Goal: Task Accomplishment & Management: Complete application form

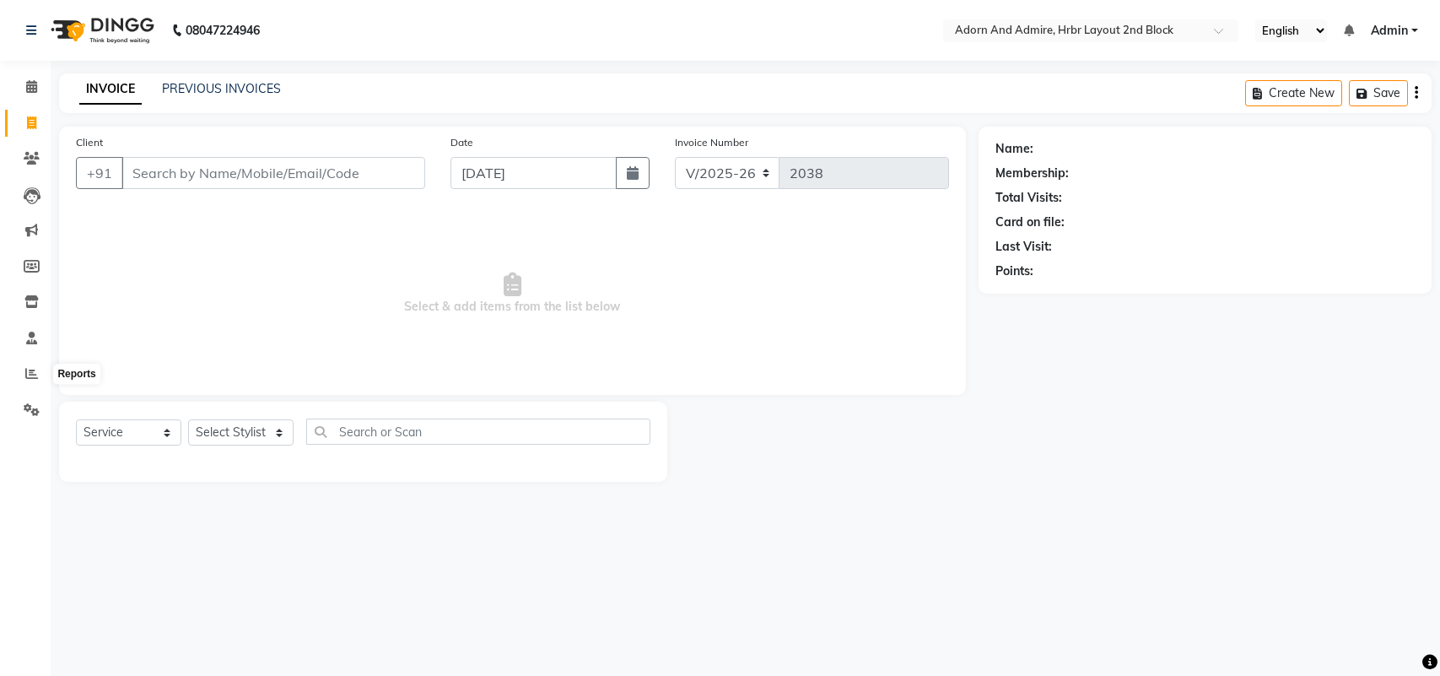
select select "7203"
select select "service"
click at [262, 160] on input "Client" at bounding box center [273, 173] width 304 height 32
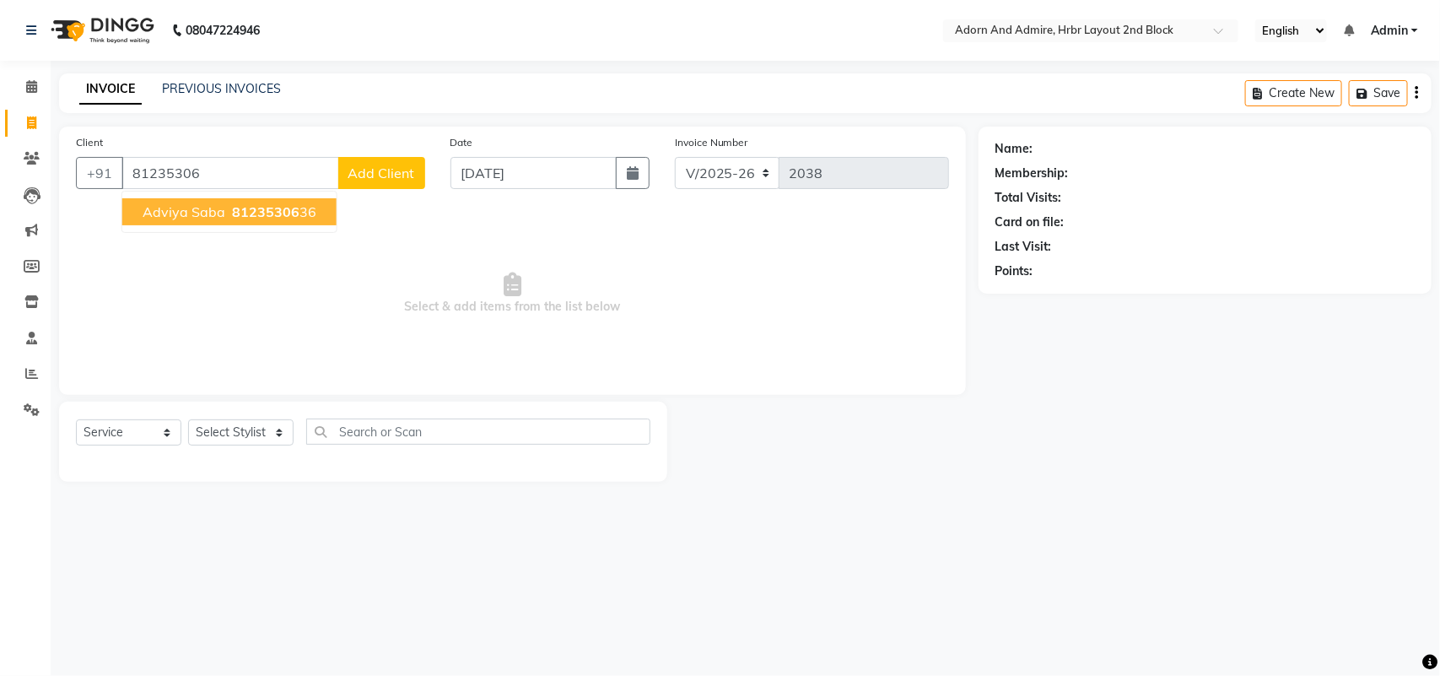
click at [283, 205] on span "81235306" at bounding box center [265, 211] width 67 height 17
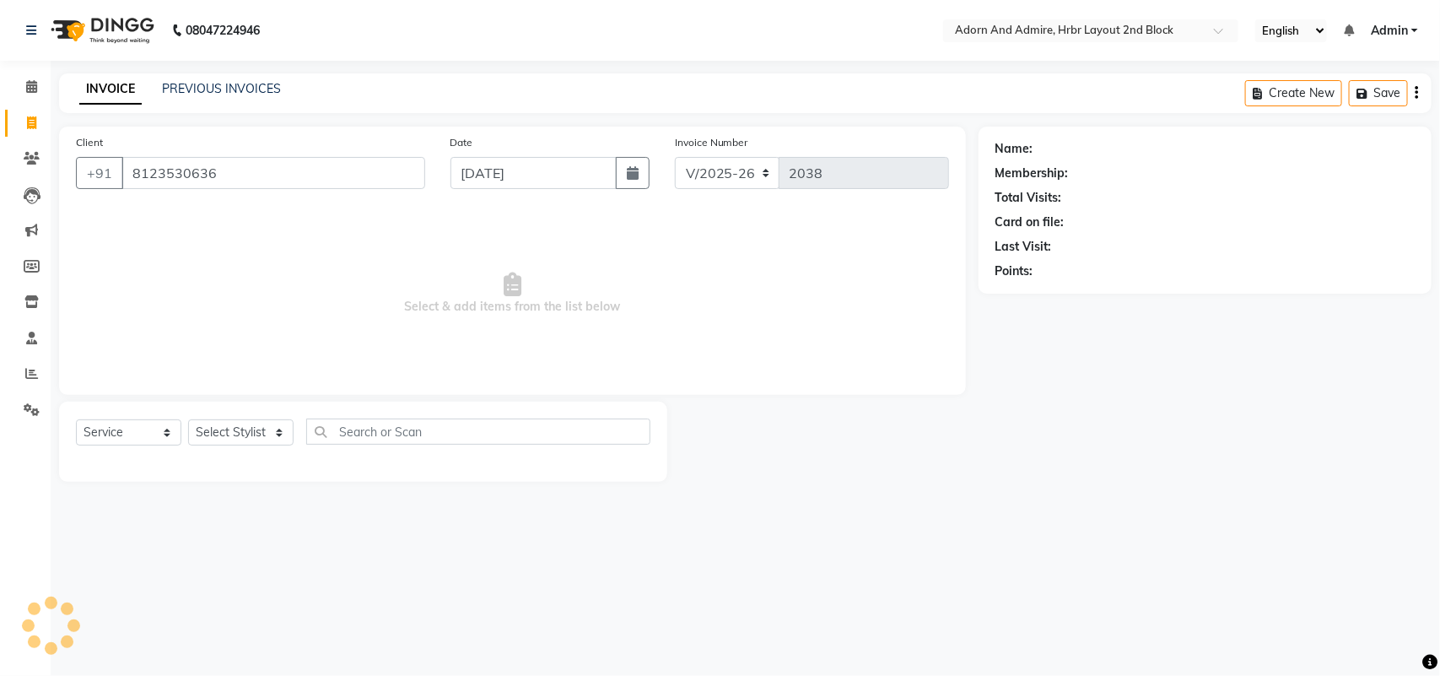
type input "8123530636"
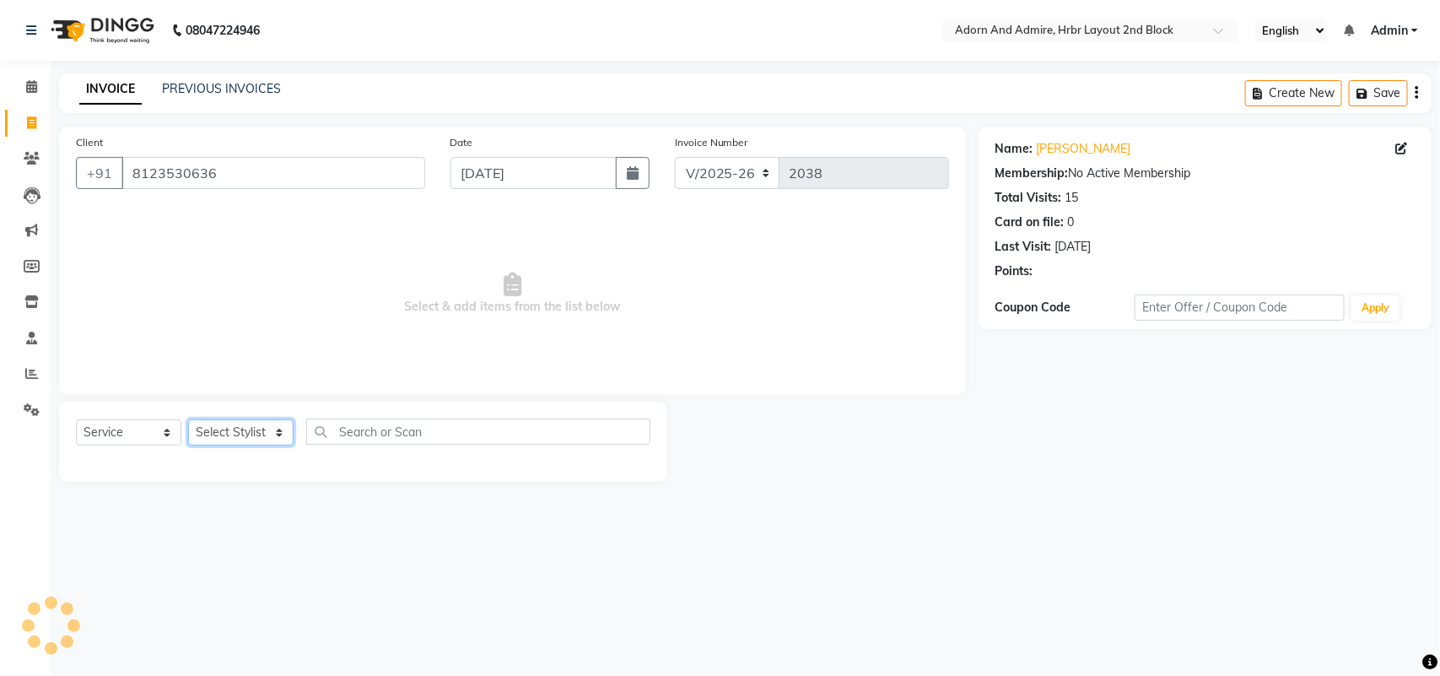
click at [253, 424] on select "Select Stylist ajay [PERSON_NAME] [PERSON_NAME] [PERSON_NAME] [PERSON_NAME] [PE…" at bounding box center [240, 432] width 105 height 26
select select "61581"
click at [188, 419] on select "Select Stylist ajay [PERSON_NAME] [PERSON_NAME] [PERSON_NAME] [PERSON_NAME] [PE…" at bounding box center [240, 432] width 105 height 26
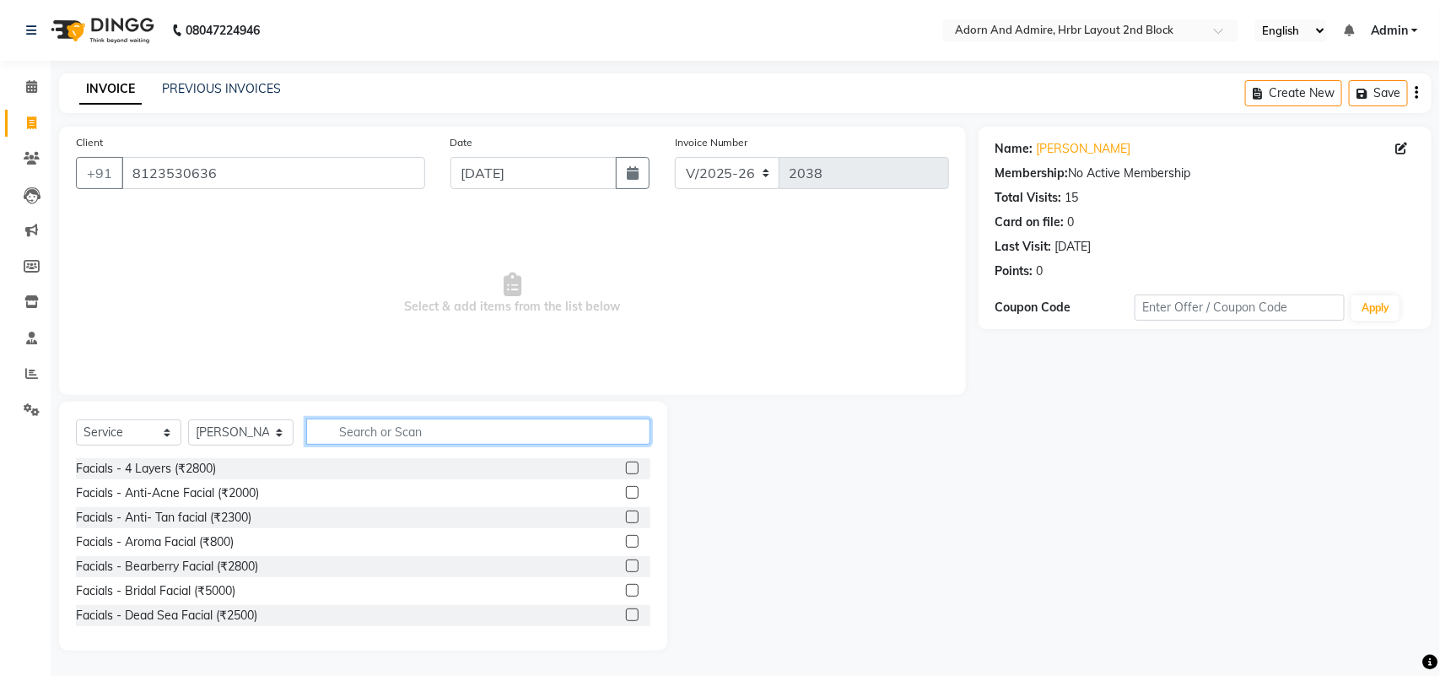
click at [390, 431] on input "text" at bounding box center [478, 431] width 344 height 26
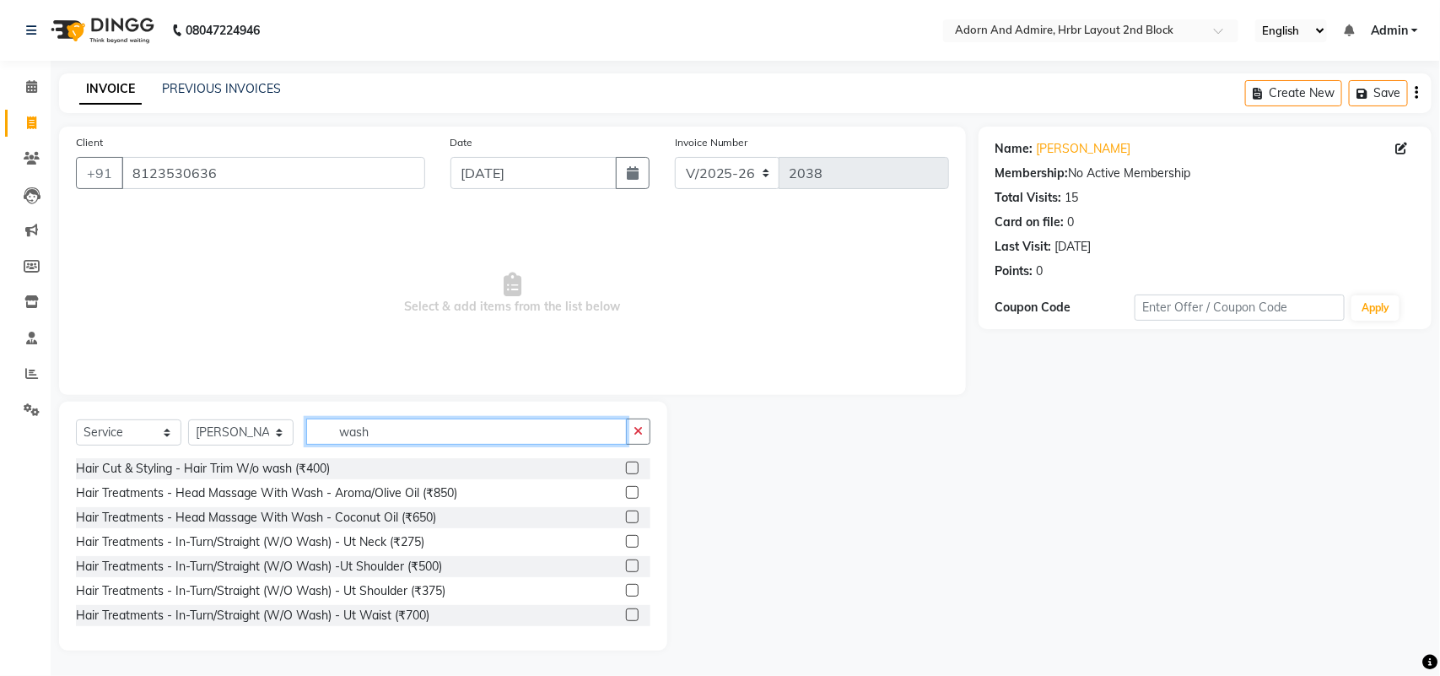
type input "wash"
click at [375, 601] on div "Hair Treatments - In-Turn/Straight (W/O Wash) - Ut Shoulder (₹375)" at bounding box center [363, 590] width 575 height 21
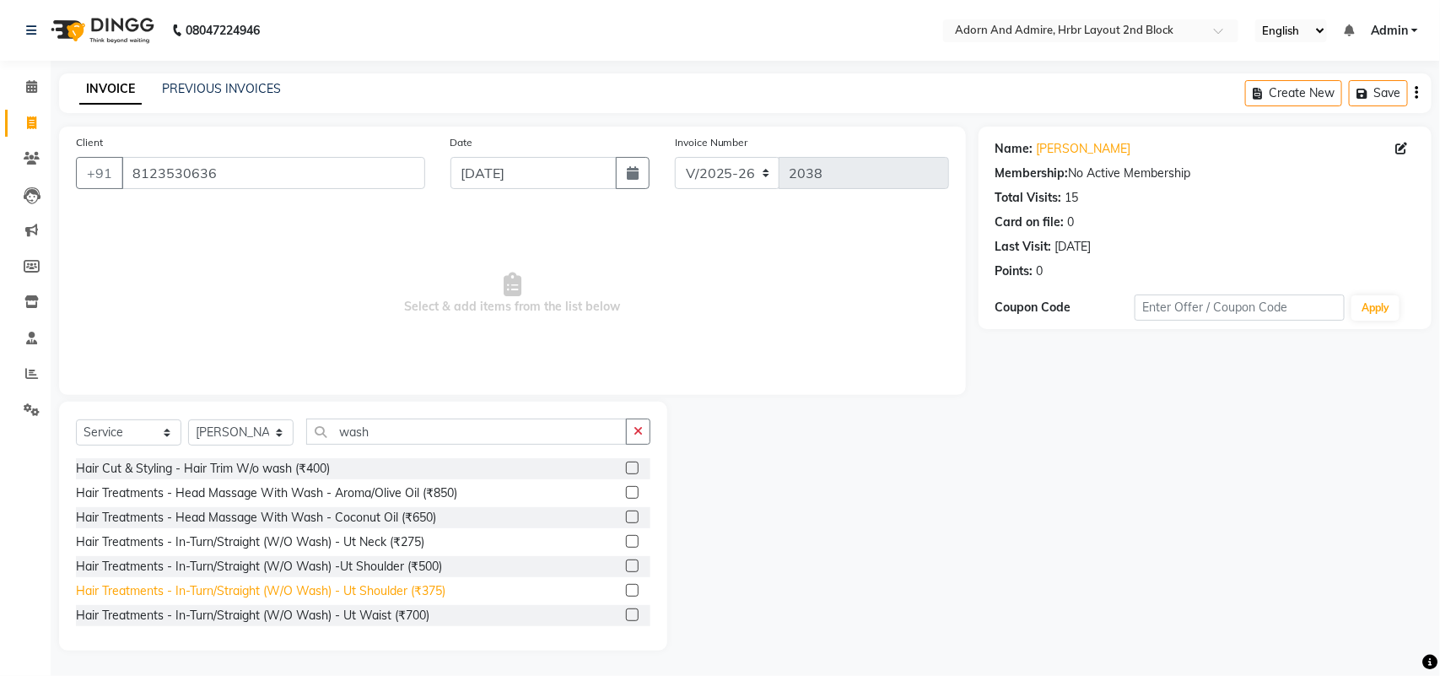
drag, startPoint x: 374, startPoint y: 593, endPoint x: 428, endPoint y: 537, distance: 77.6
click at [374, 592] on div "Hair Treatments - In-Turn/Straight (W/O Wash) - Ut Shoulder (₹375)" at bounding box center [261, 591] width 370 height 18
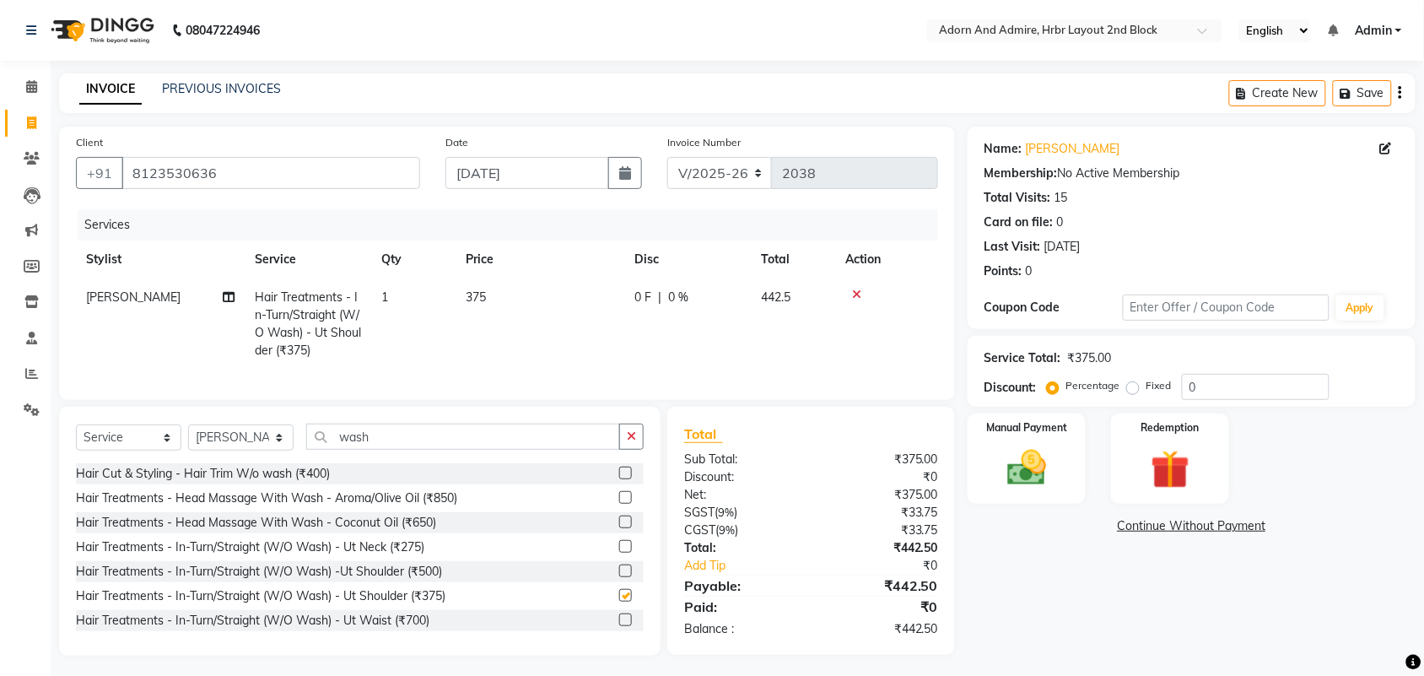
checkbox input "false"
click at [559, 285] on td "375" at bounding box center [540, 323] width 169 height 91
select select "61581"
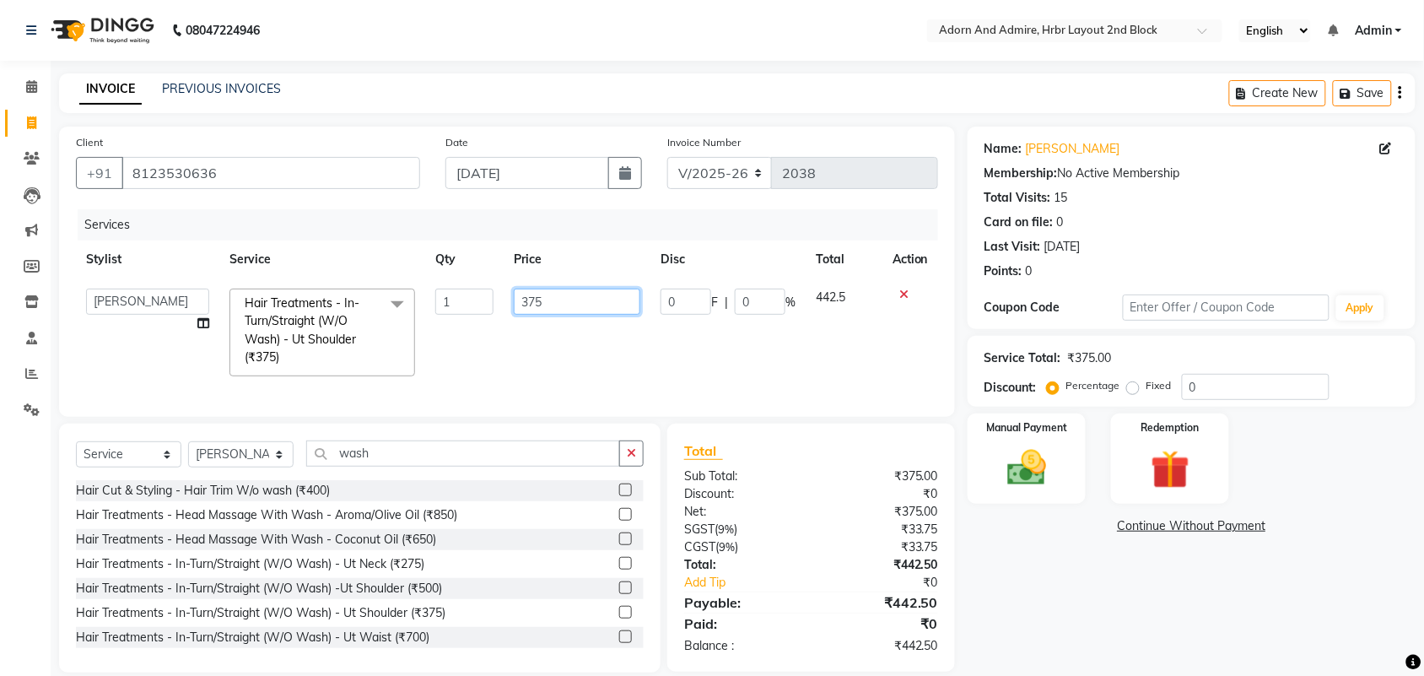
drag, startPoint x: 599, startPoint y: 294, endPoint x: 453, endPoint y: 321, distance: 148.4
click at [453, 321] on tr "ajay ALEXX [PERSON_NAME] [PERSON_NAME] [PERSON_NAME] [PERSON_NAME] Hair Treatme…" at bounding box center [507, 332] width 862 height 108
type input "500"
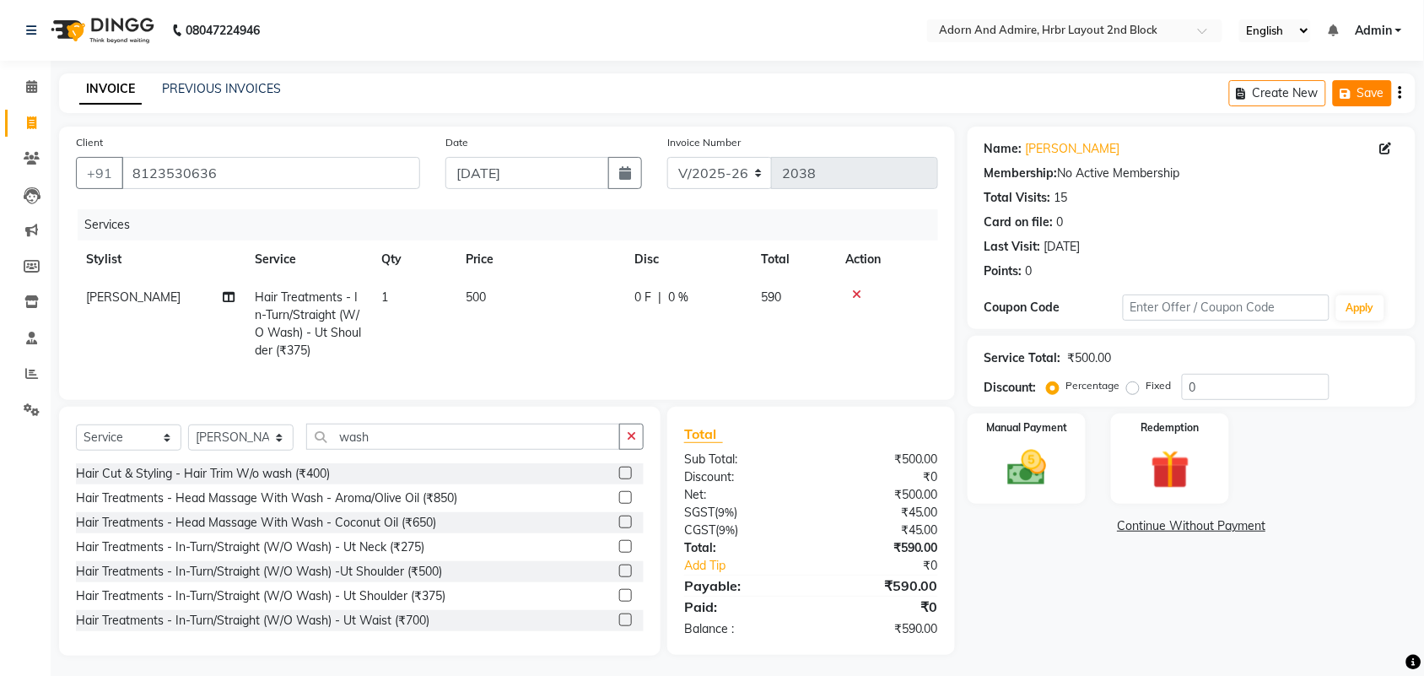
click at [1352, 99] on icon "button" at bounding box center [1349, 94] width 17 height 12
click at [1002, 472] on img at bounding box center [1027, 468] width 66 height 46
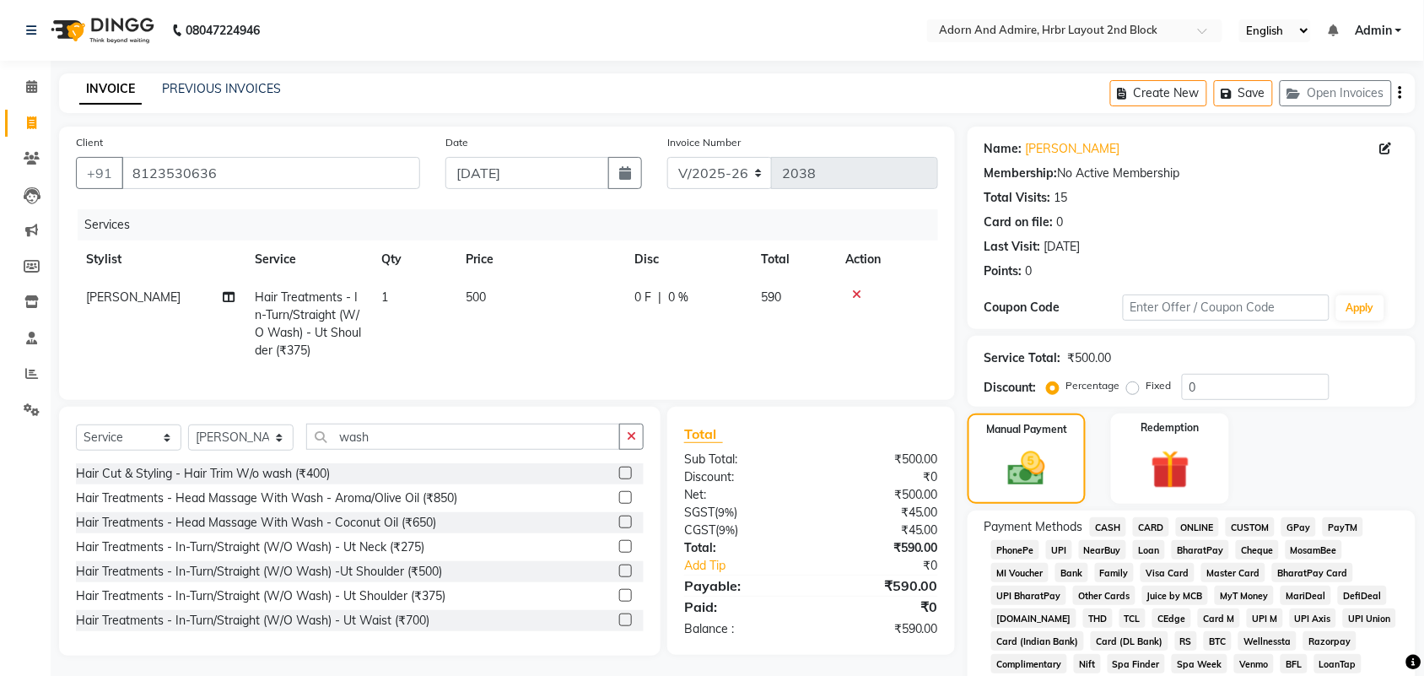
click at [1293, 520] on span "GPay" at bounding box center [1299, 526] width 35 height 19
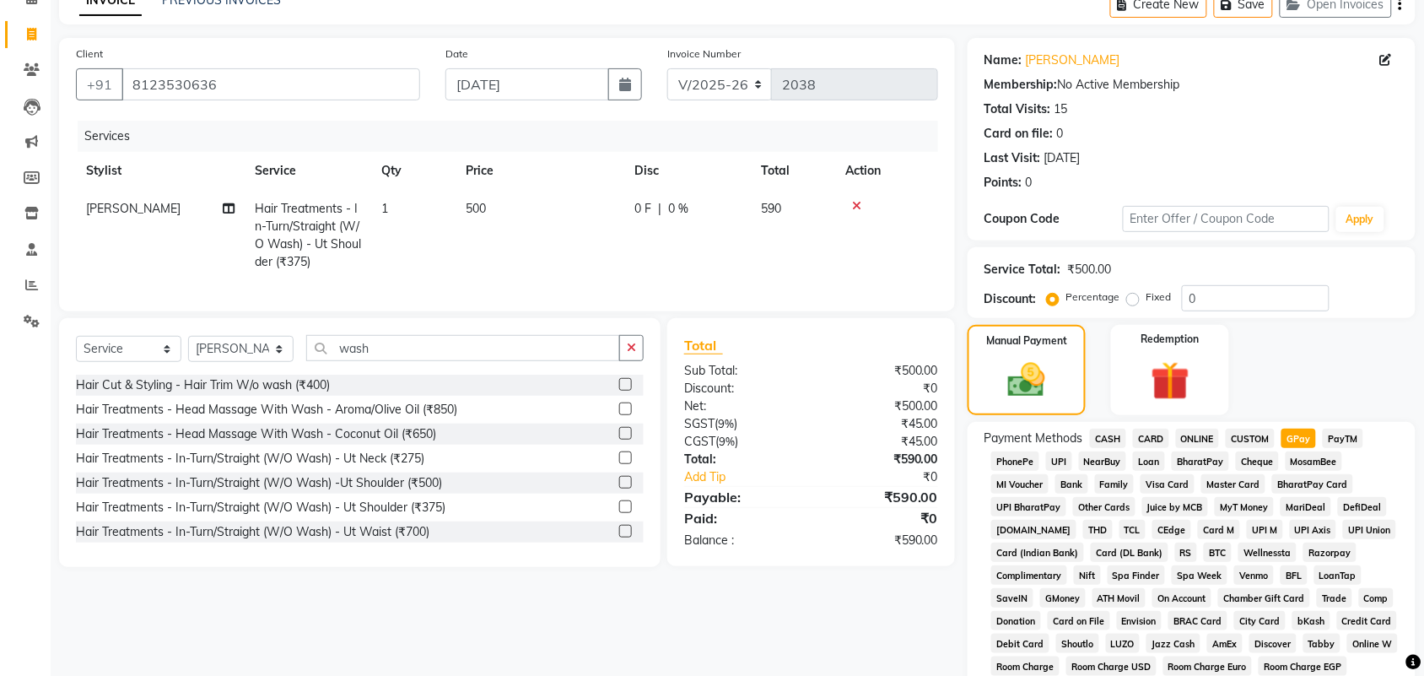
scroll to position [422, 0]
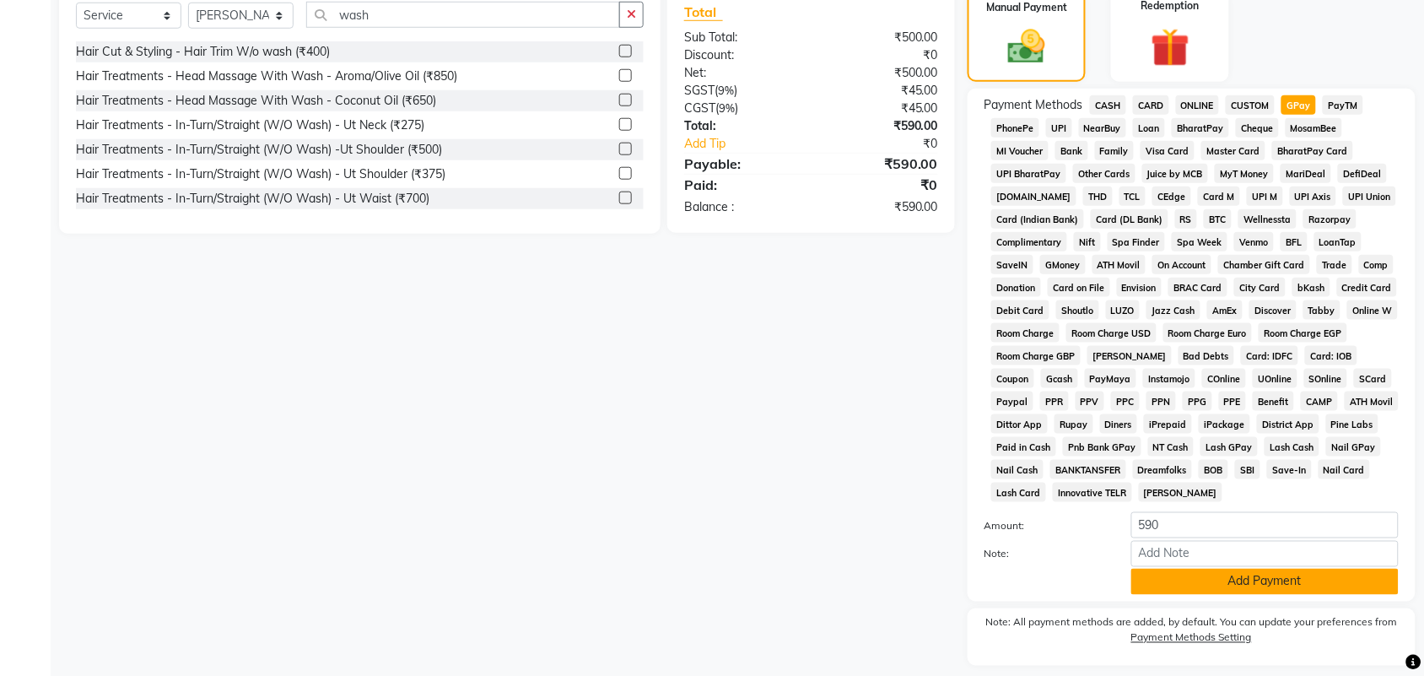
click at [1276, 580] on button "Add Payment" at bounding box center [1264, 582] width 267 height 26
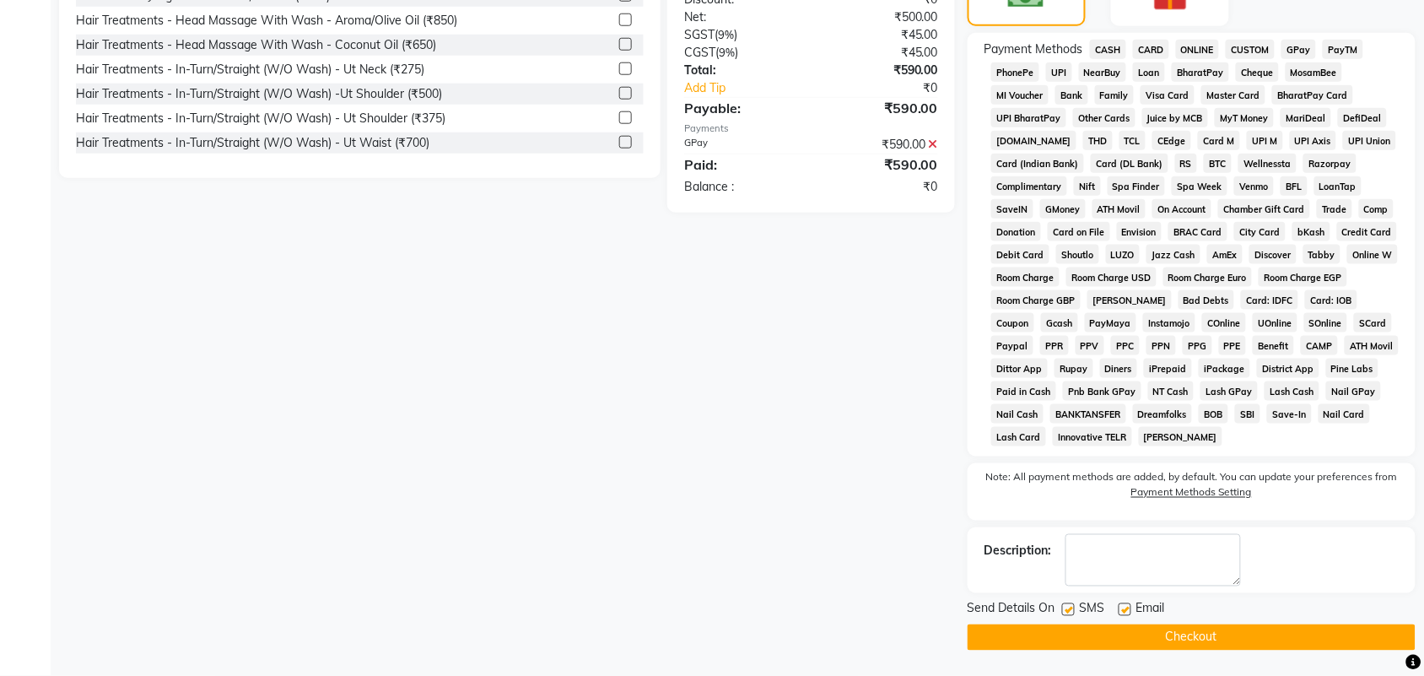
click at [1265, 637] on button "Checkout" at bounding box center [1192, 637] width 448 height 26
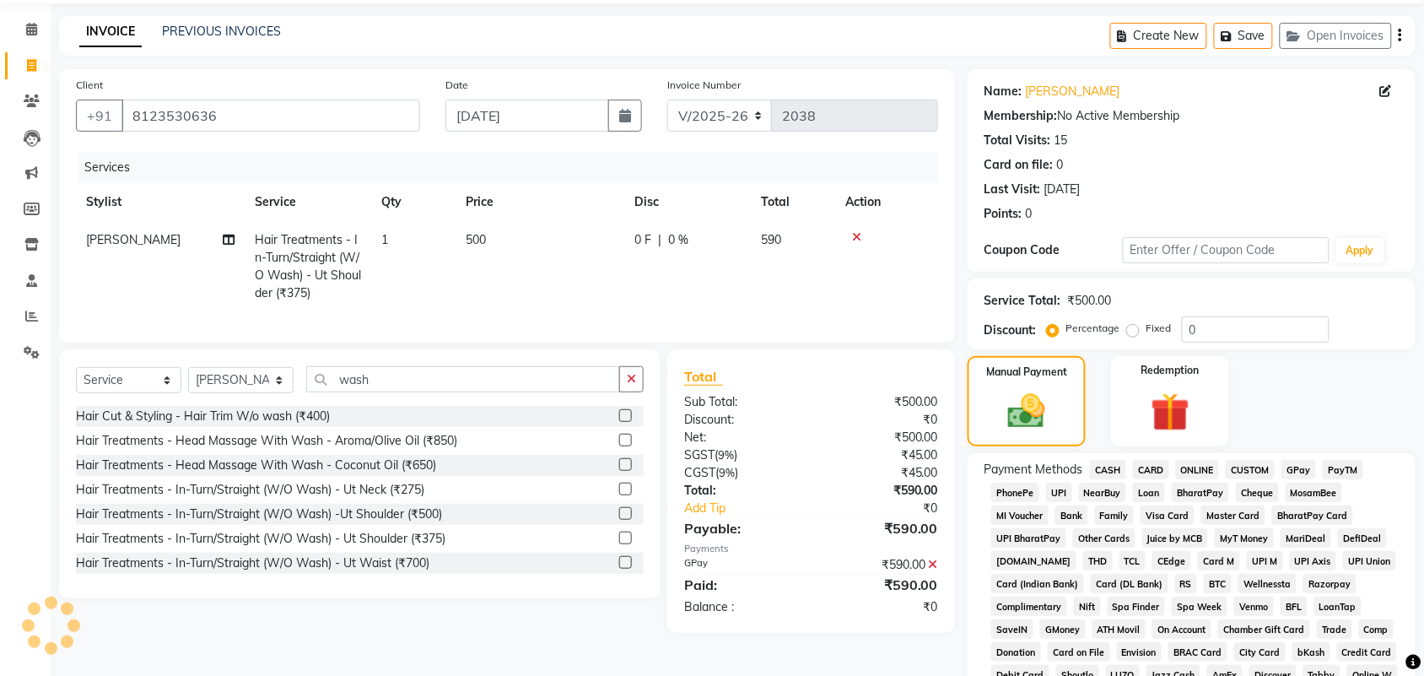
scroll to position [56, 0]
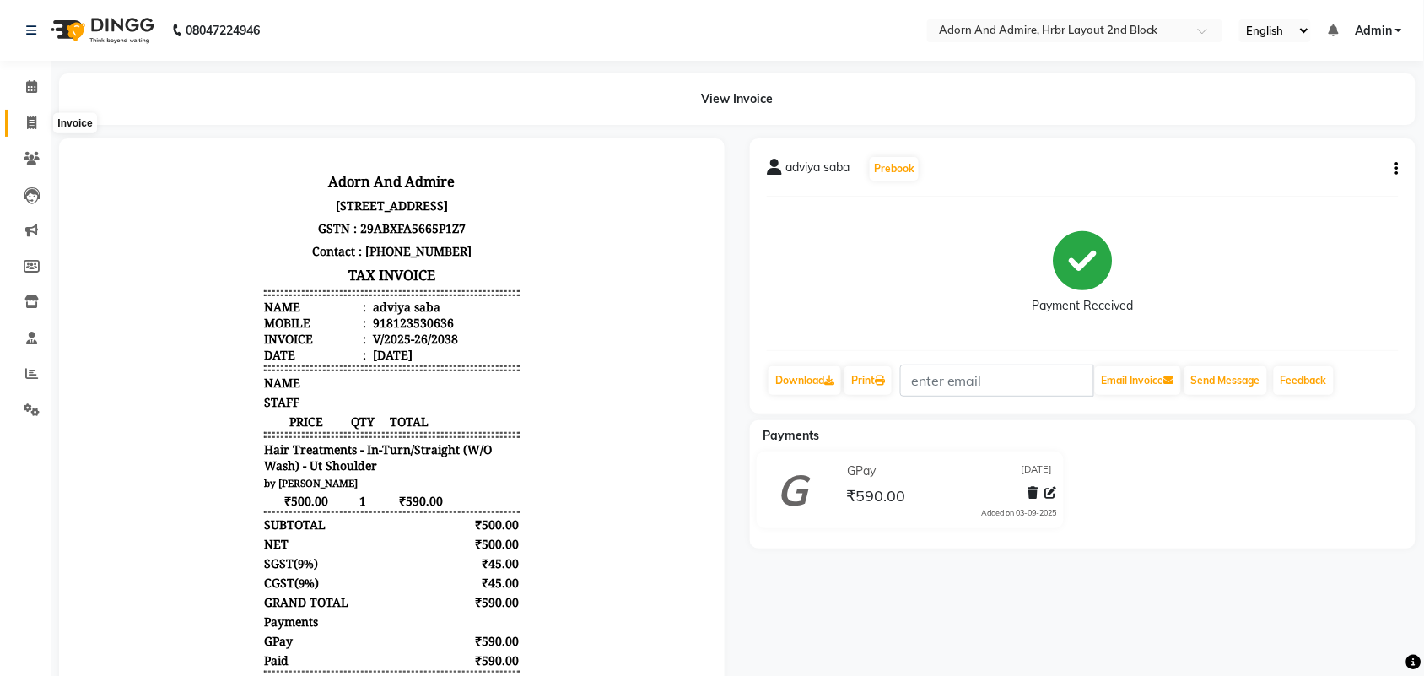
click at [18, 124] on span at bounding box center [32, 123] width 30 height 19
select select "service"
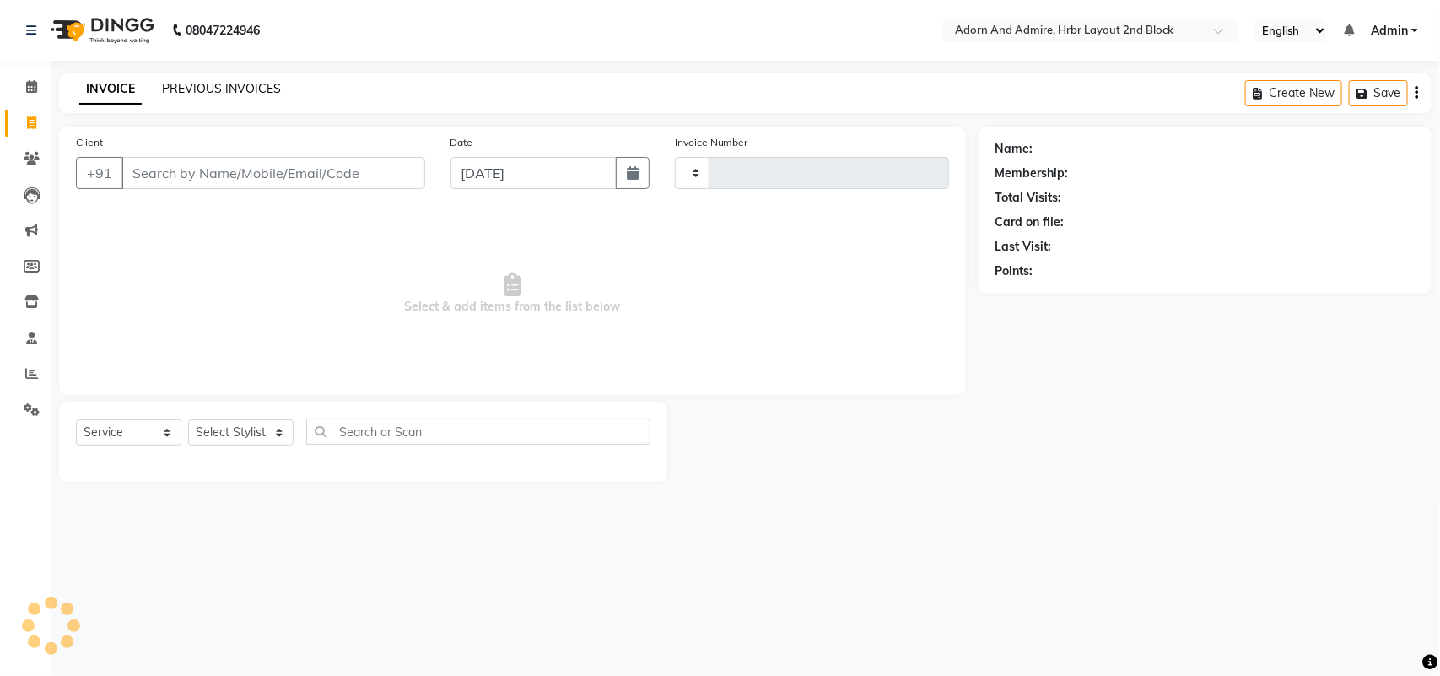
type input "2039"
select select "7203"
click at [188, 81] on link "PREVIOUS INVOICES" at bounding box center [221, 88] width 119 height 15
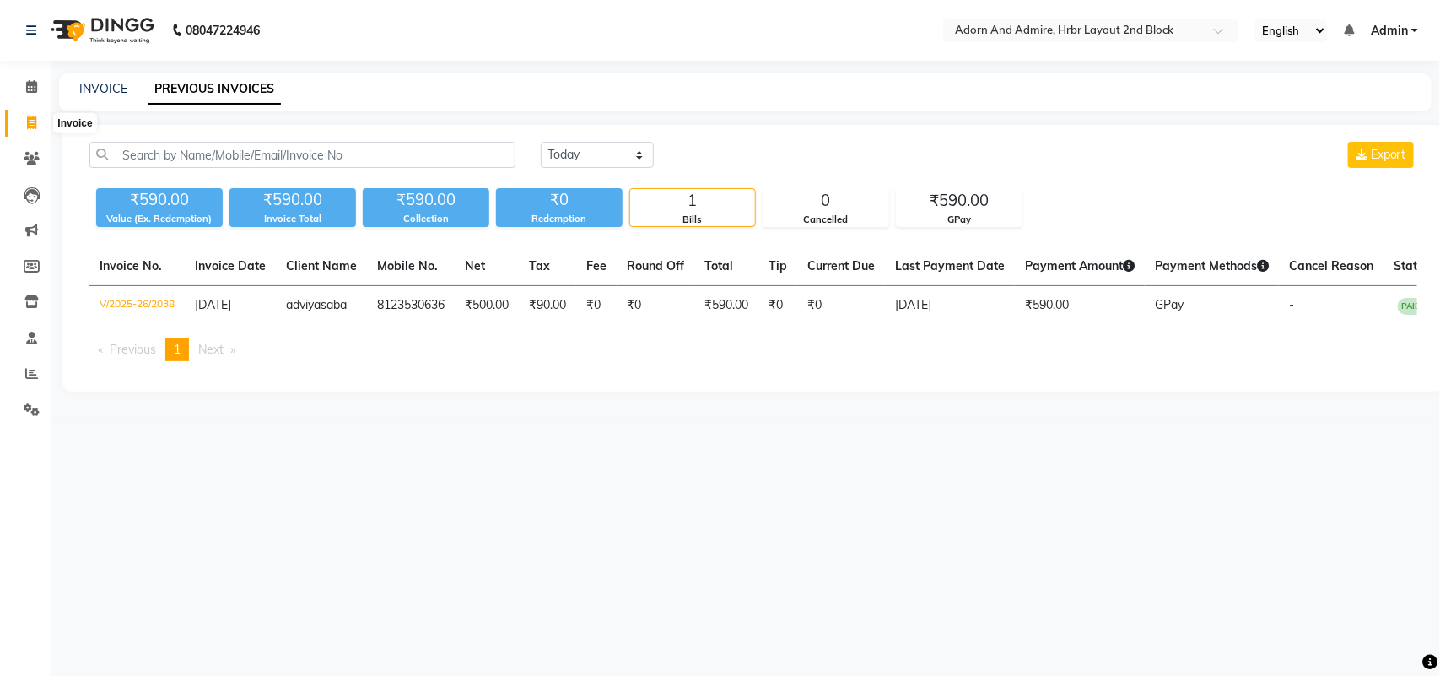
click at [25, 123] on span at bounding box center [32, 123] width 30 height 19
select select "7203"
select select "service"
